Goal: Find contact information: Find contact information

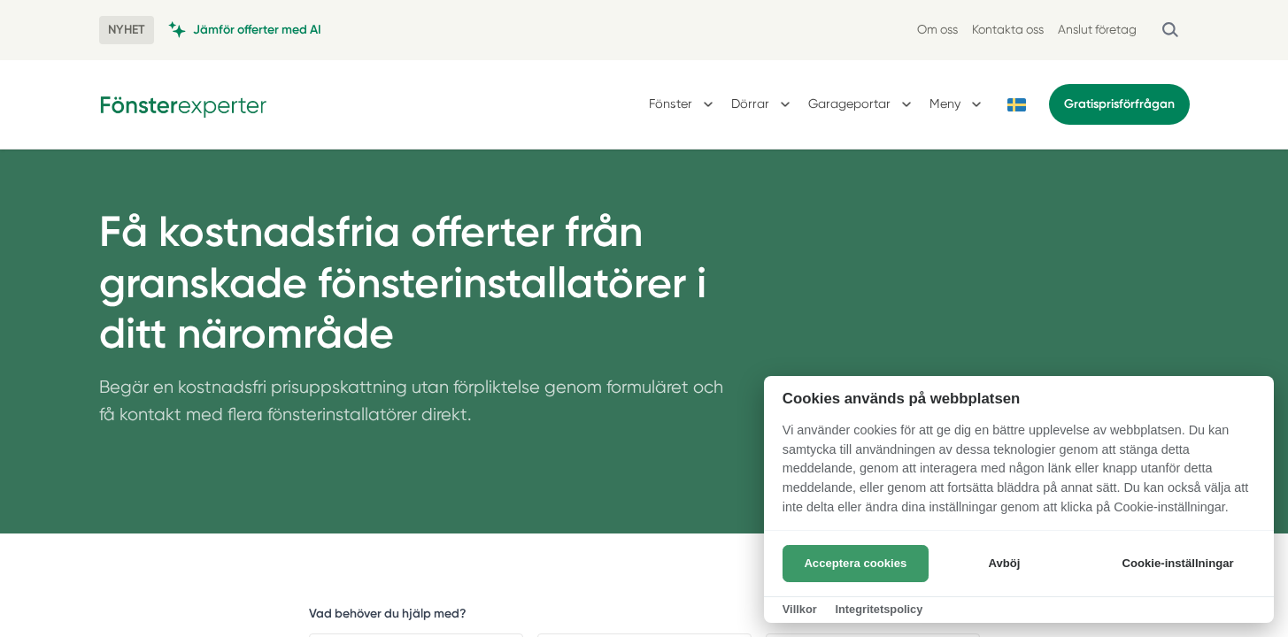
click at [897, 556] on button "Acceptera cookies" at bounding box center [856, 563] width 146 height 37
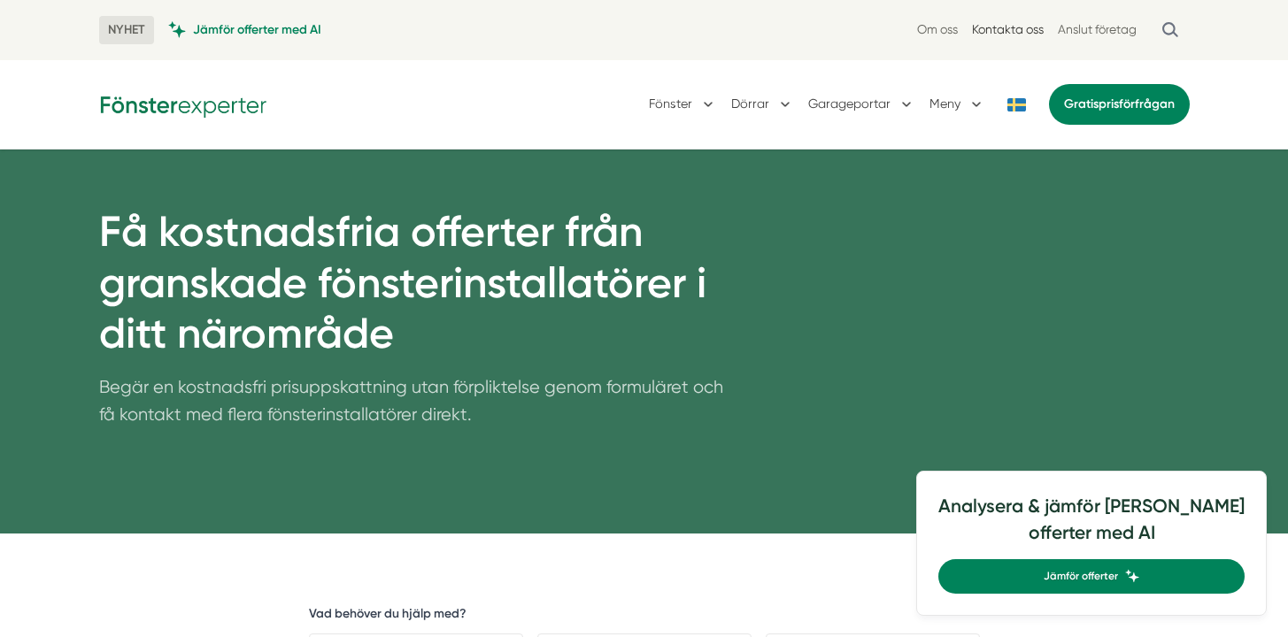
click at [996, 30] on link "Kontakta oss" at bounding box center [1008, 29] width 72 height 17
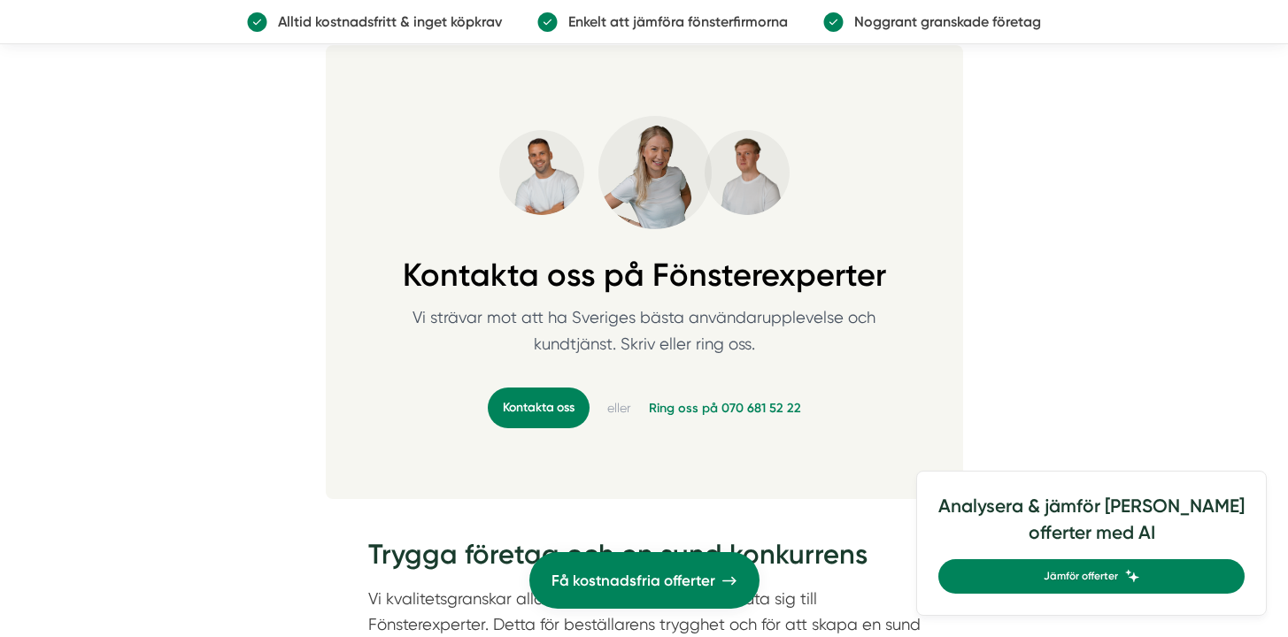
scroll to position [1804, 0]
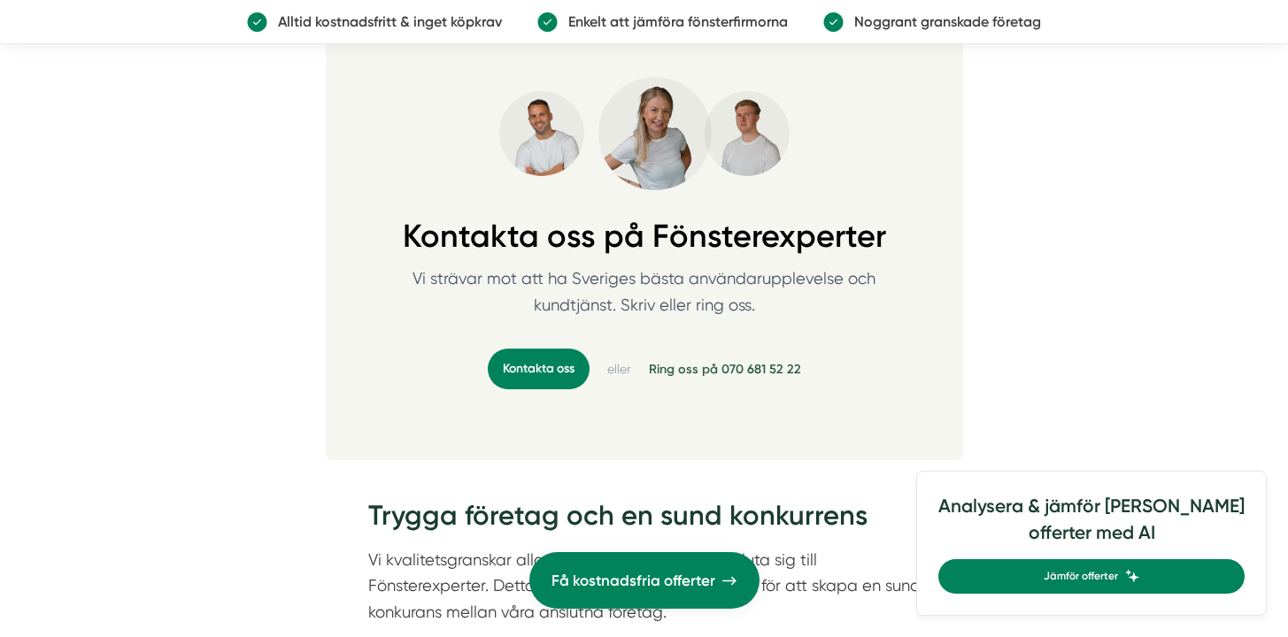
click at [777, 367] on link "Ring oss på 070 681 52 22" at bounding box center [725, 369] width 152 height 18
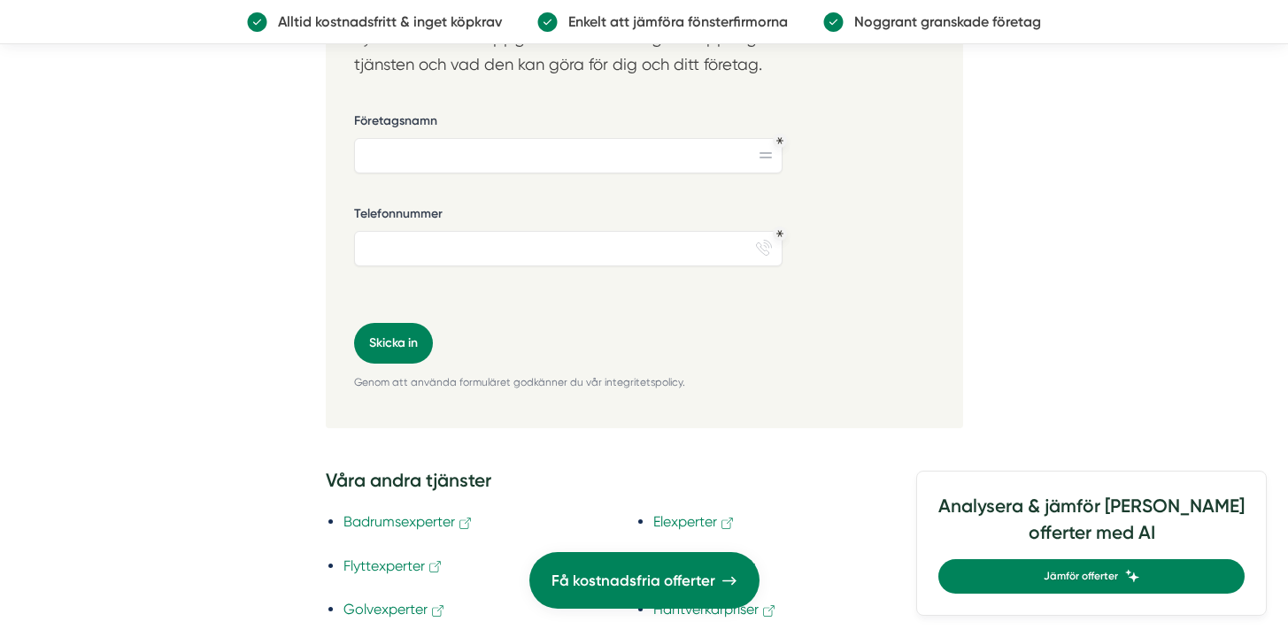
scroll to position [4051, 0]
